Goal: Transaction & Acquisition: Obtain resource

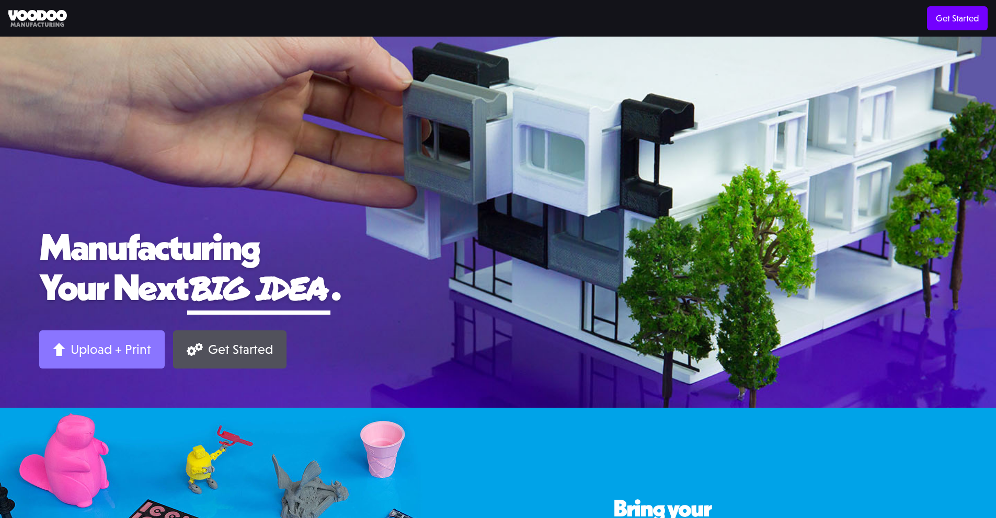
click at [133, 345] on div "Upload + Print" at bounding box center [111, 349] width 80 height 16
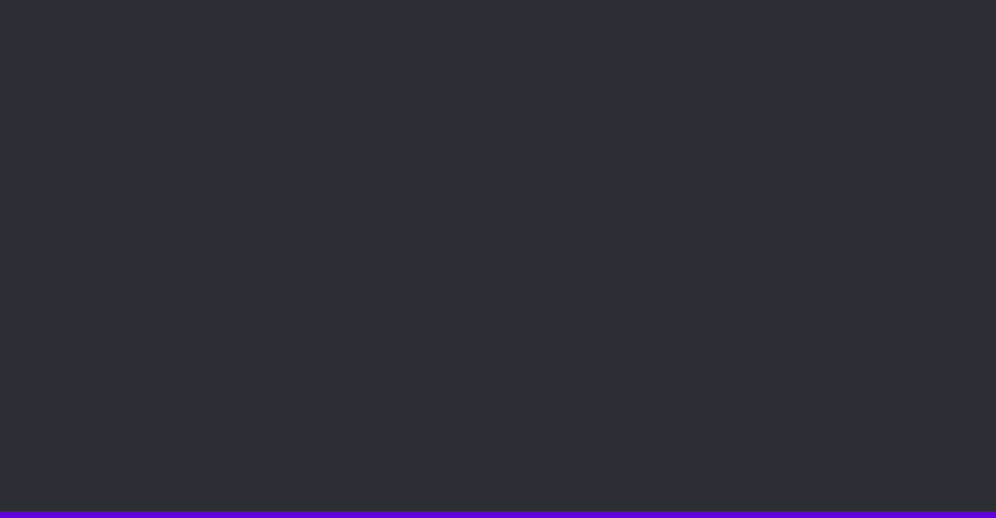
scroll to position [62, 0]
